Goal: Task Accomplishment & Management: Use online tool/utility

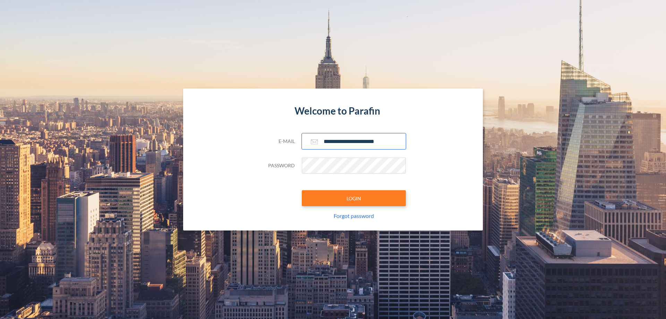
type input "**********"
click at [354, 198] on button "LOGIN" at bounding box center [354, 198] width 104 height 16
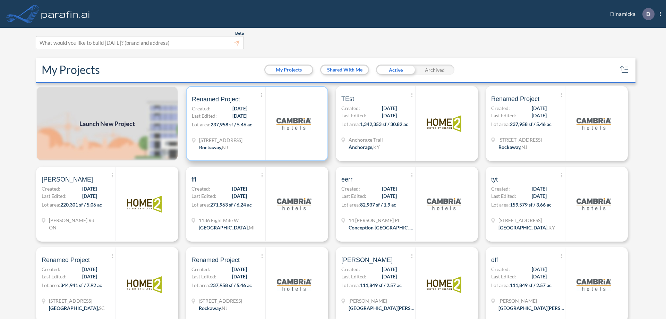
scroll to position [2, 0]
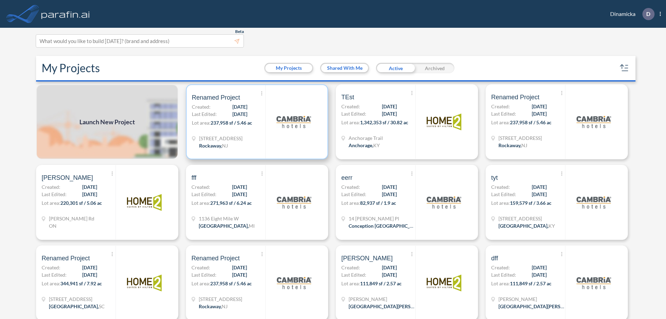
click at [256, 122] on p "Lot area: 237,958 sf / 5.46 ac" at bounding box center [228, 124] width 73 height 10
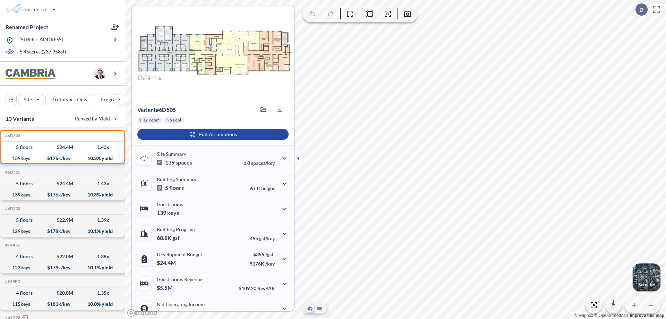
scroll to position [35, 0]
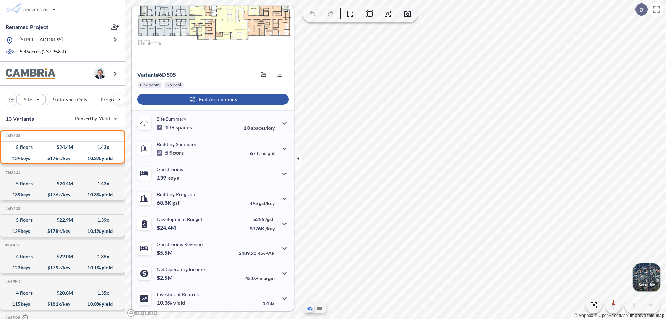
click at [212, 99] on div "button" at bounding box center [212, 99] width 151 height 11
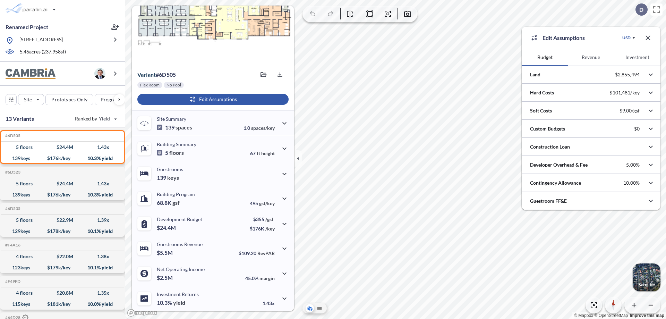
click at [637, 57] on button "Investment" at bounding box center [637, 57] width 46 height 17
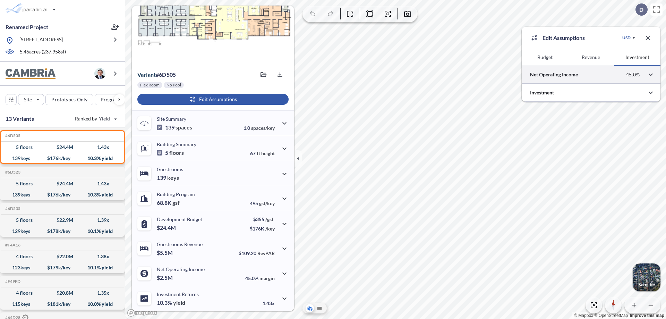
click at [591, 75] on div at bounding box center [590, 75] width 139 height 18
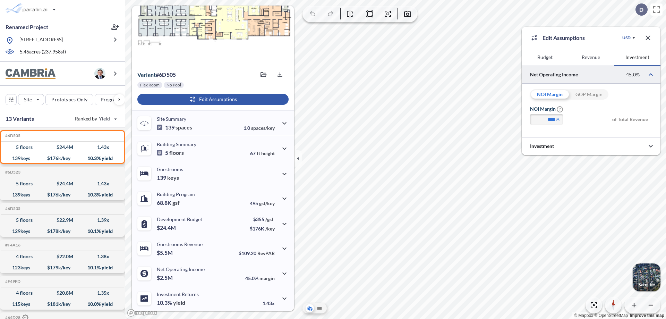
click at [588, 94] on div "GOP Margin" at bounding box center [588, 94] width 39 height 10
